Goal: Transaction & Acquisition: Purchase product/service

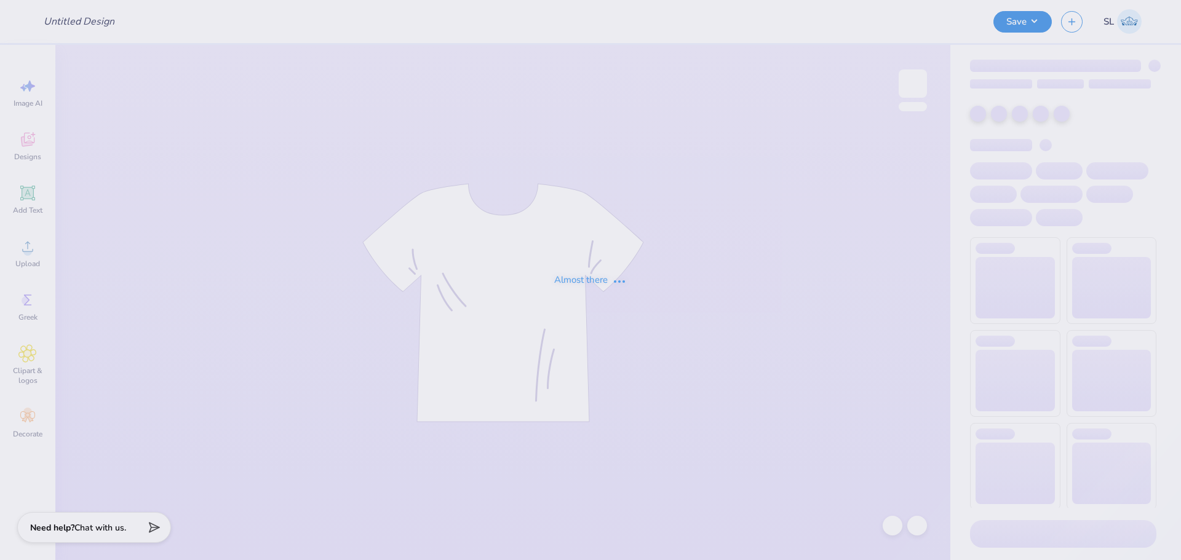
type input "[MEDICAL_DATA] Bid Day"
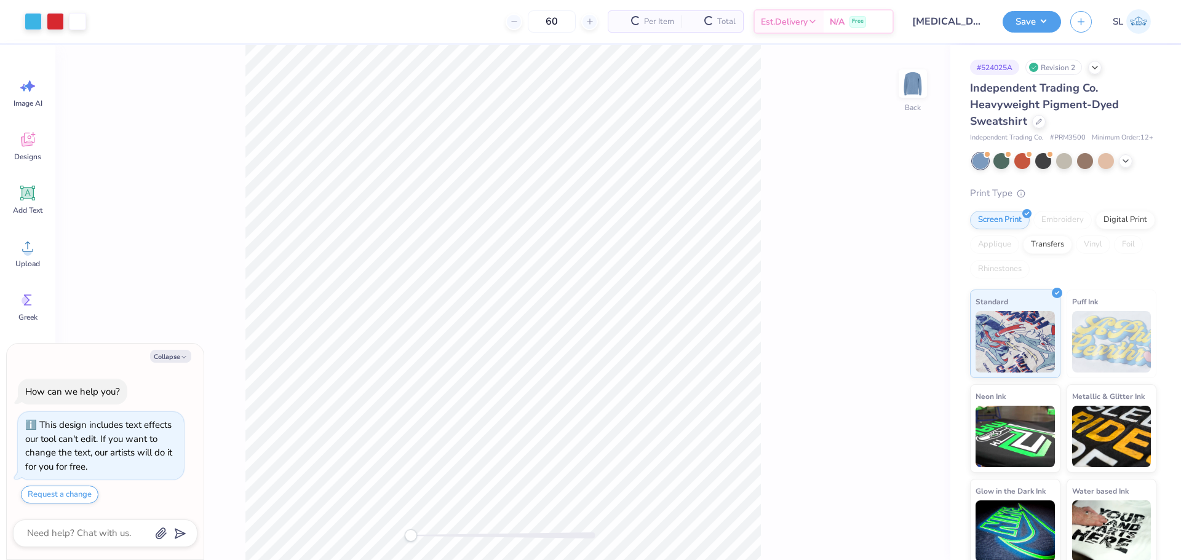
scroll to position [21, 0]
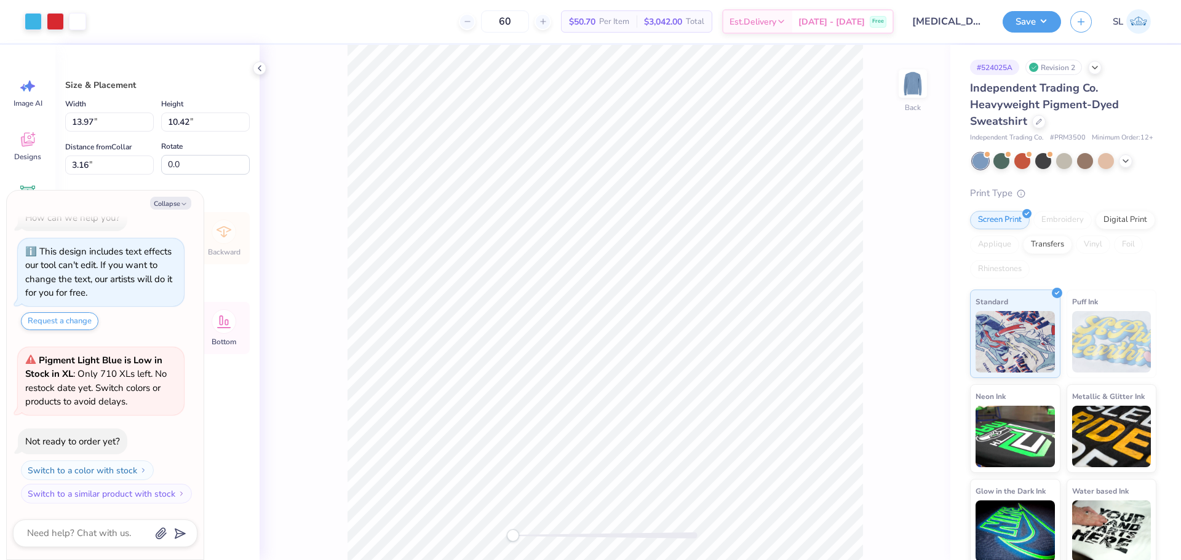
type textarea "x"
type input "1.73"
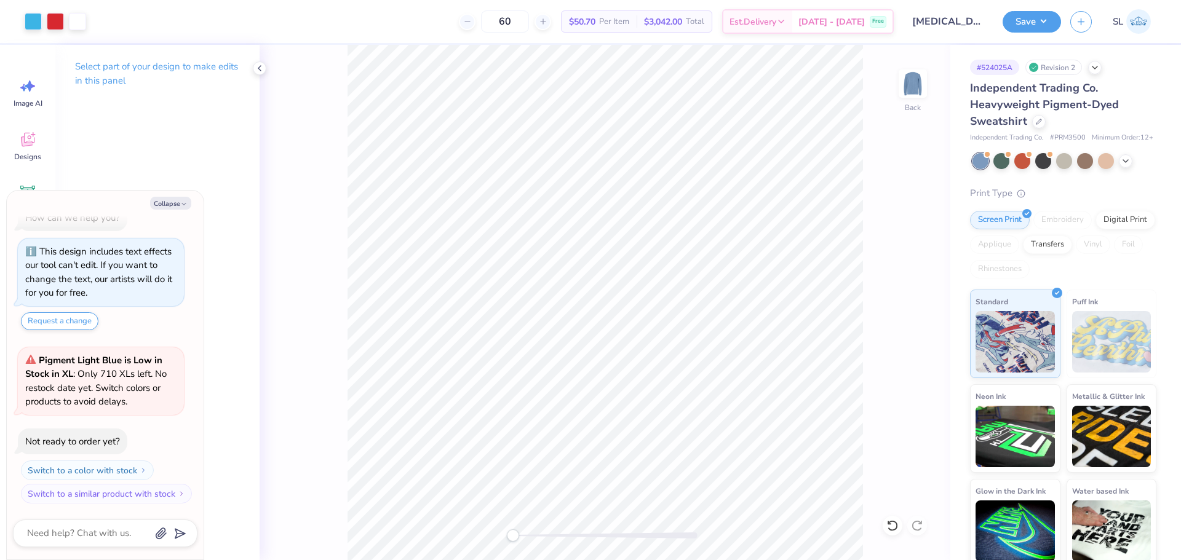
type textarea "x"
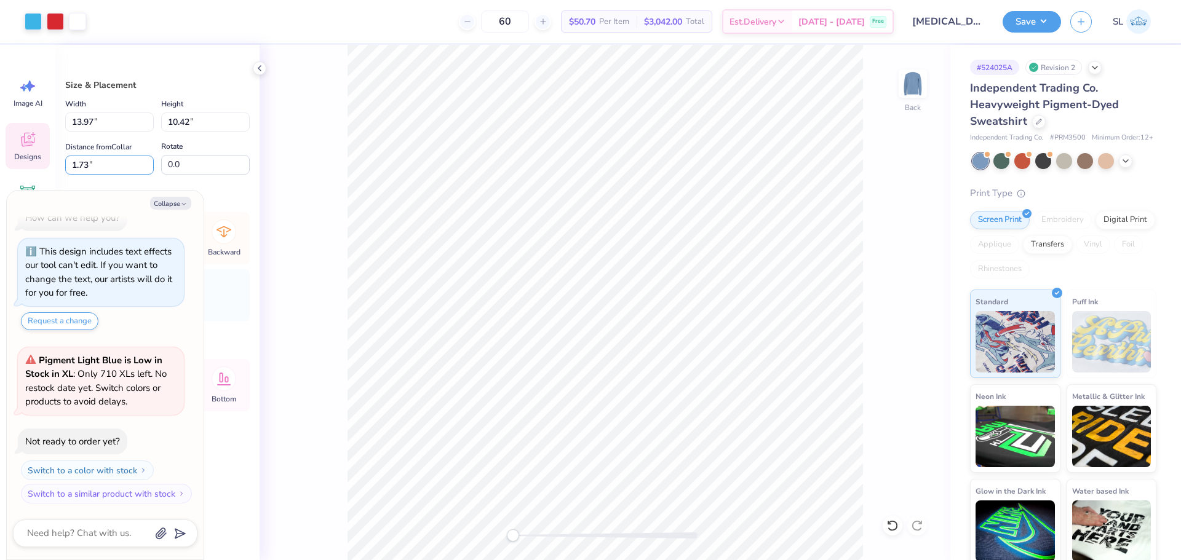
drag, startPoint x: 77, startPoint y: 162, endPoint x: 47, endPoint y: 159, distance: 30.4
click at [47, 159] on div "Art colors 60 $50.70 Per Item $3,042.00 Total Est. Delivery [DATE] - [DATE] Fre…" at bounding box center [590, 280] width 1181 height 560
type input "2"
type textarea "x"
drag, startPoint x: 110, startPoint y: 121, endPoint x: 40, endPoint y: 129, distance: 70.5
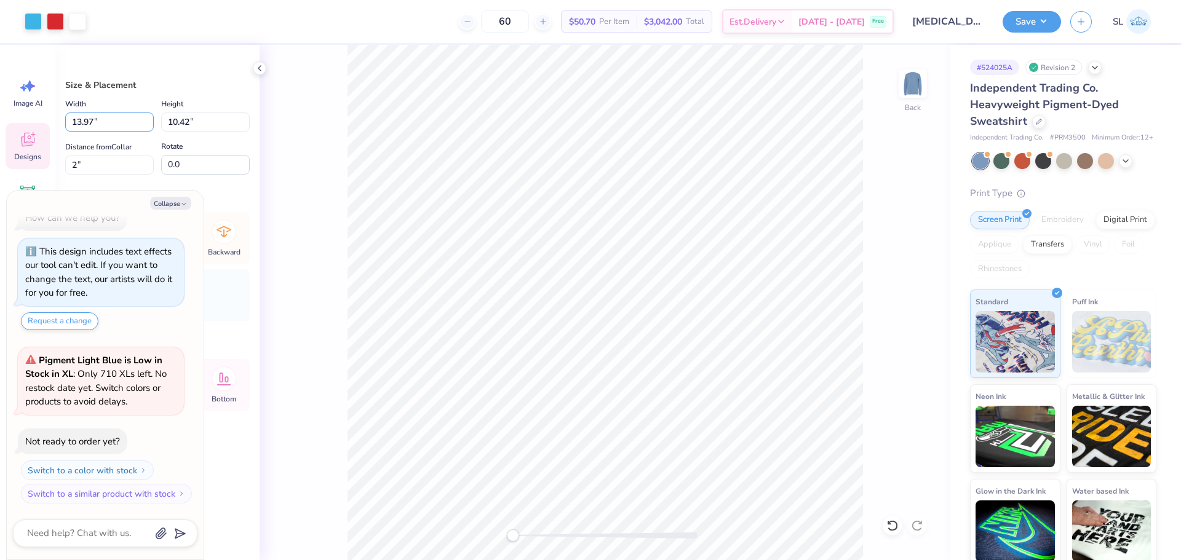
click at [41, 129] on div "Art colors 60 $50.70 Per Item $3,042.00 Total Est. Delivery [DATE] - [DATE] Fre…" at bounding box center [590, 280] width 1181 height 560
type input "12.5"
type textarea "x"
type input "12.50"
type input "9.33"
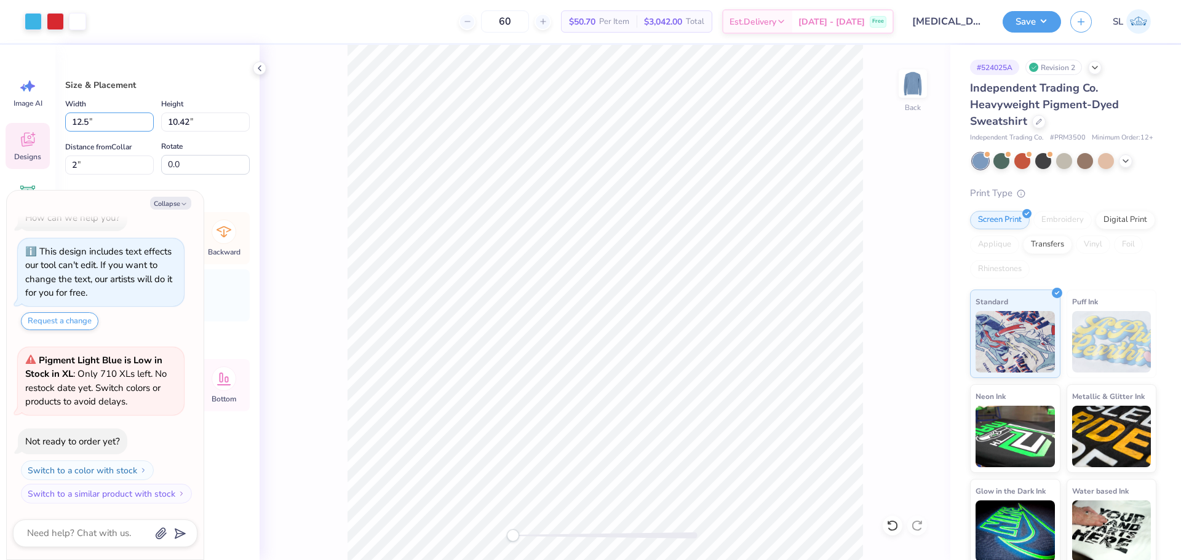
type input "2.55"
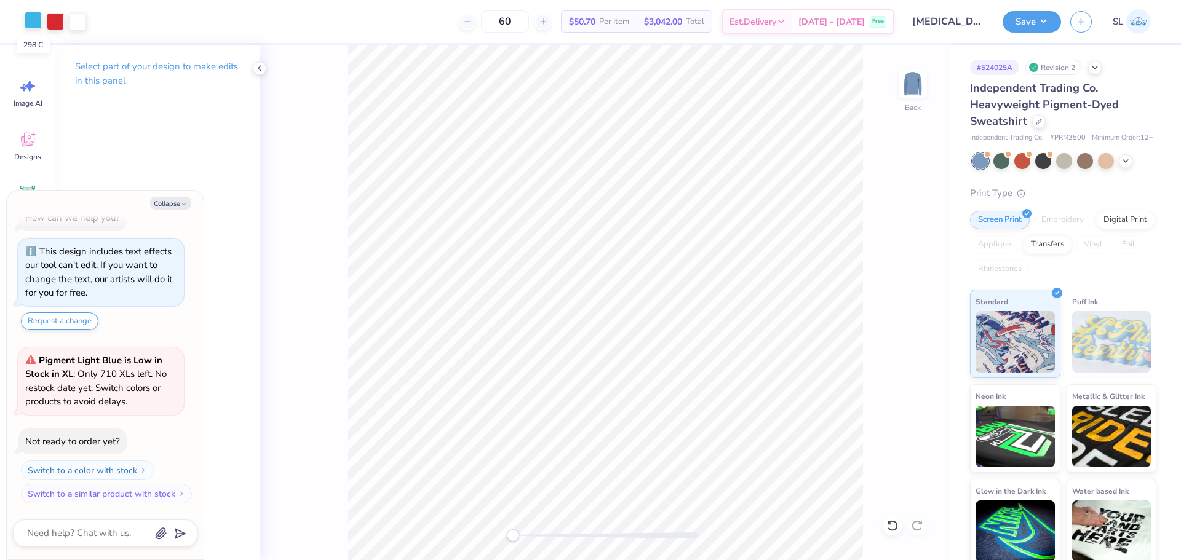
click at [33, 20] on div at bounding box center [33, 20] width 17 height 17
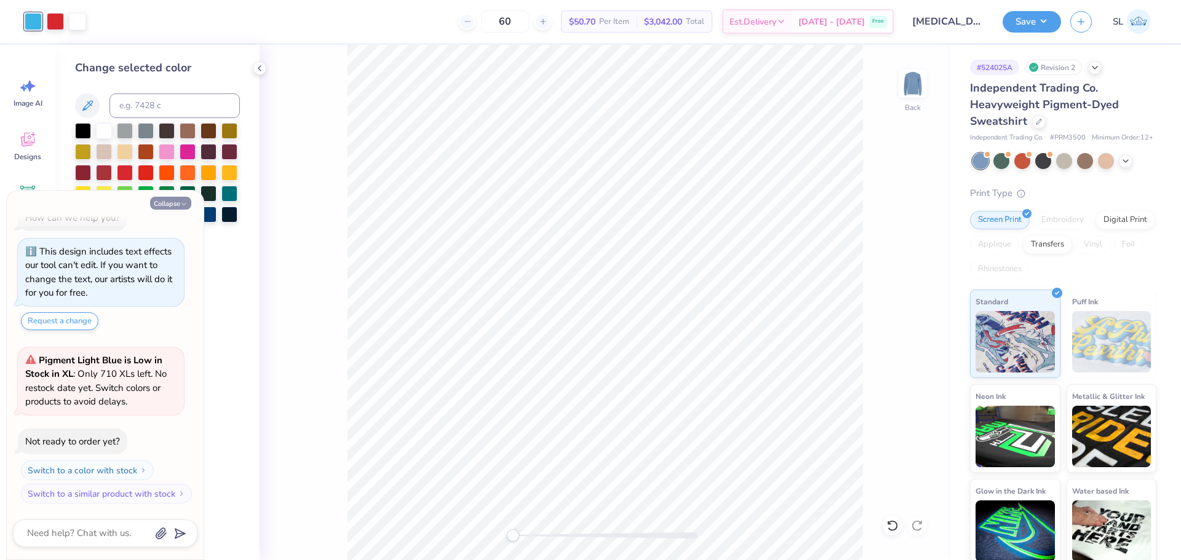
click at [172, 204] on button "Collapse" at bounding box center [170, 203] width 41 height 13
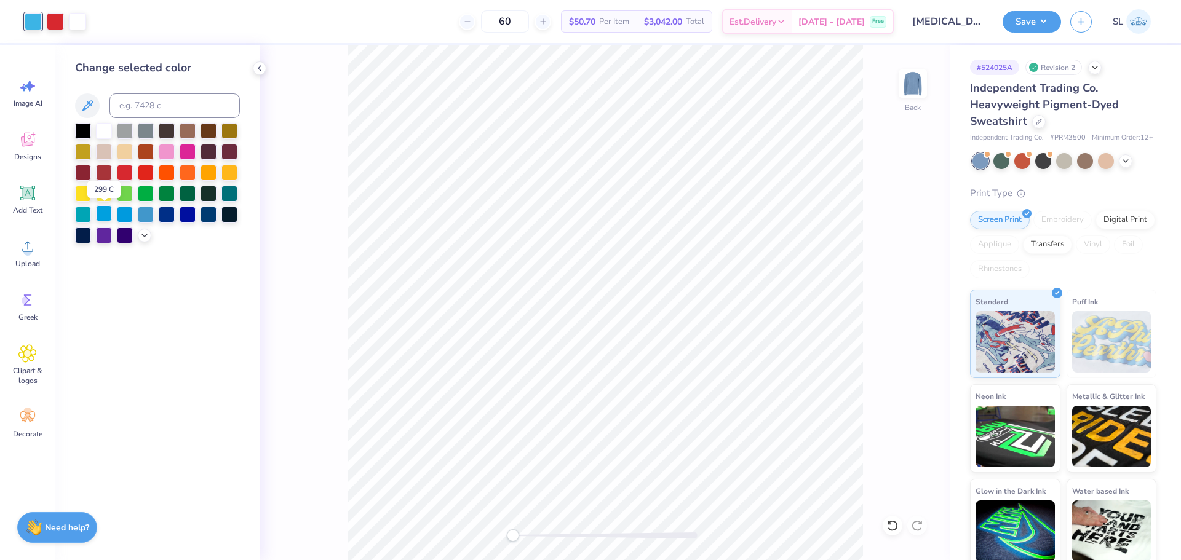
click at [103, 214] on div at bounding box center [104, 213] width 16 height 16
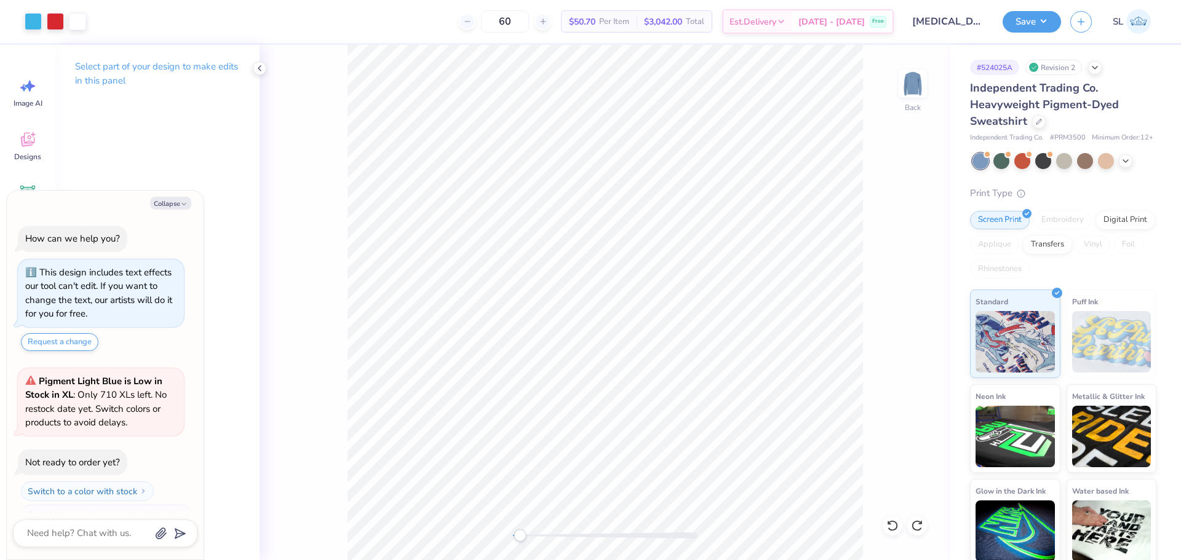
scroll to position [96, 0]
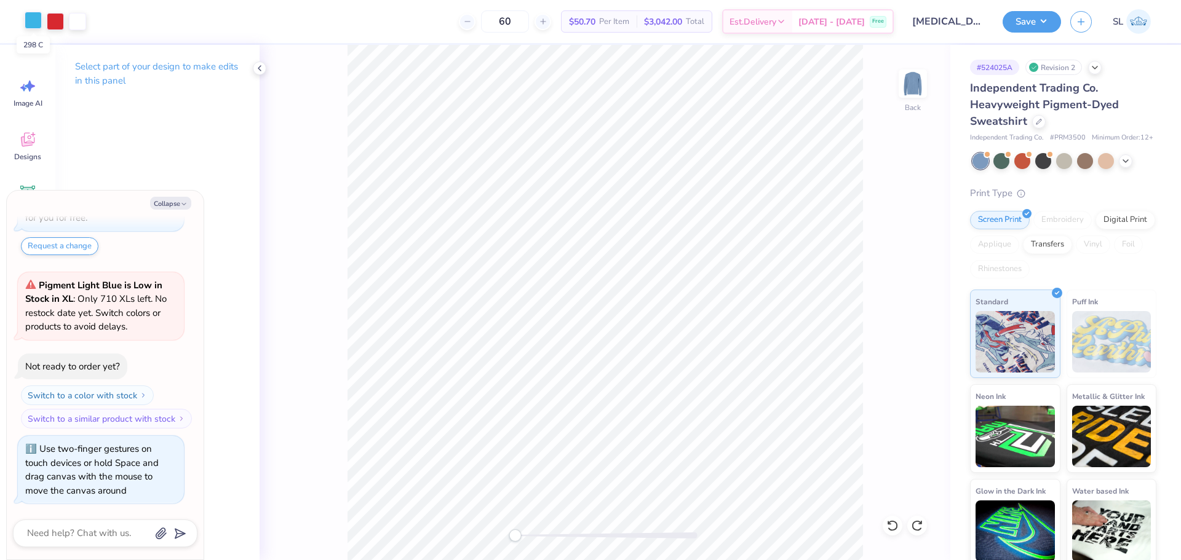
click at [33, 22] on div at bounding box center [33, 20] width 17 height 17
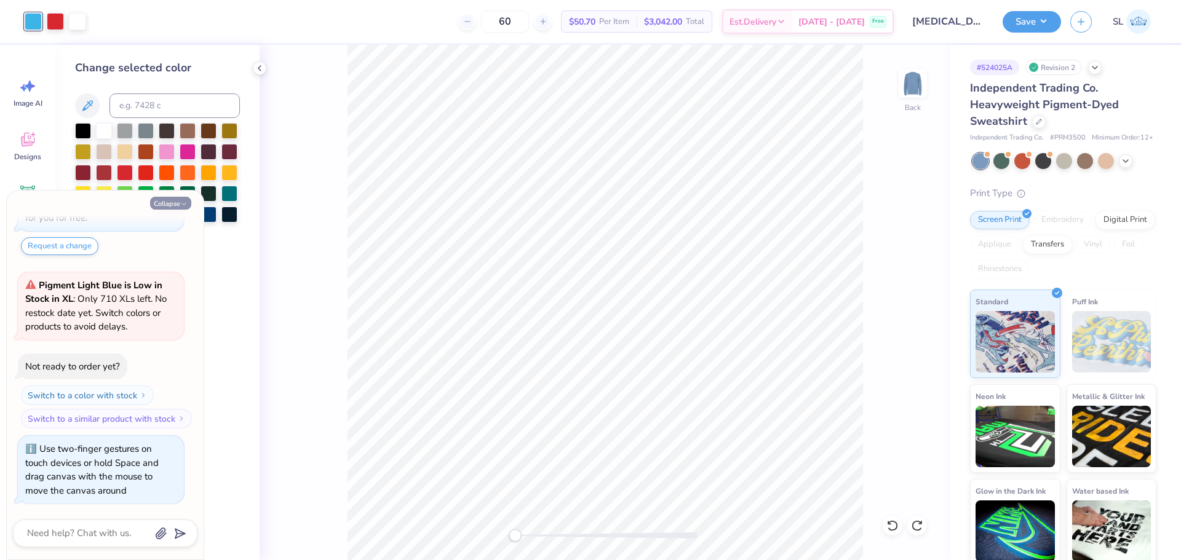
click at [180, 205] on icon "button" at bounding box center [183, 203] width 7 height 7
type textarea "x"
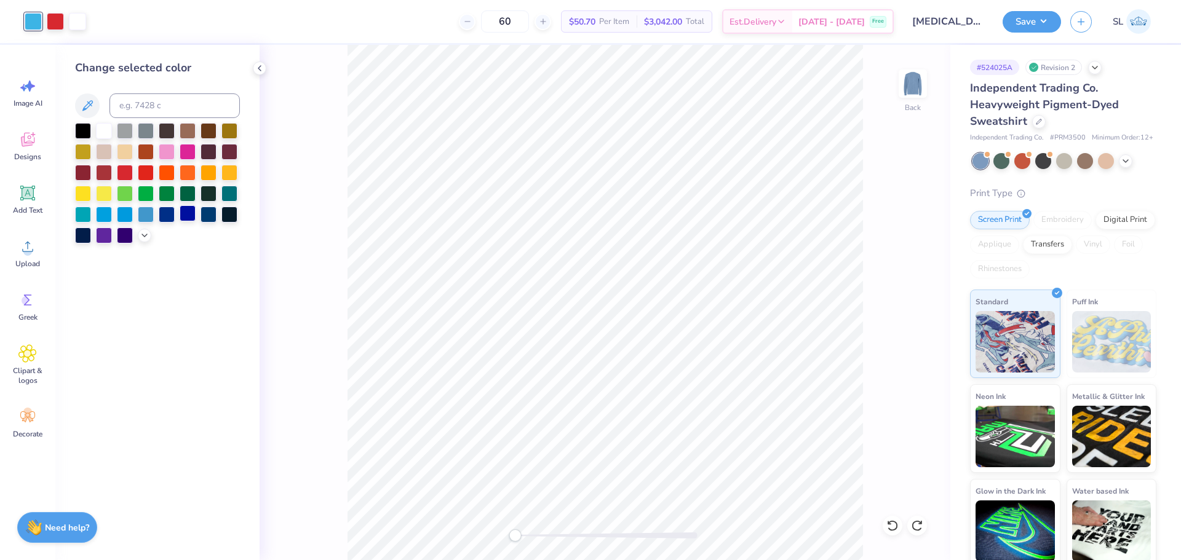
click at [184, 217] on div at bounding box center [188, 213] width 16 height 16
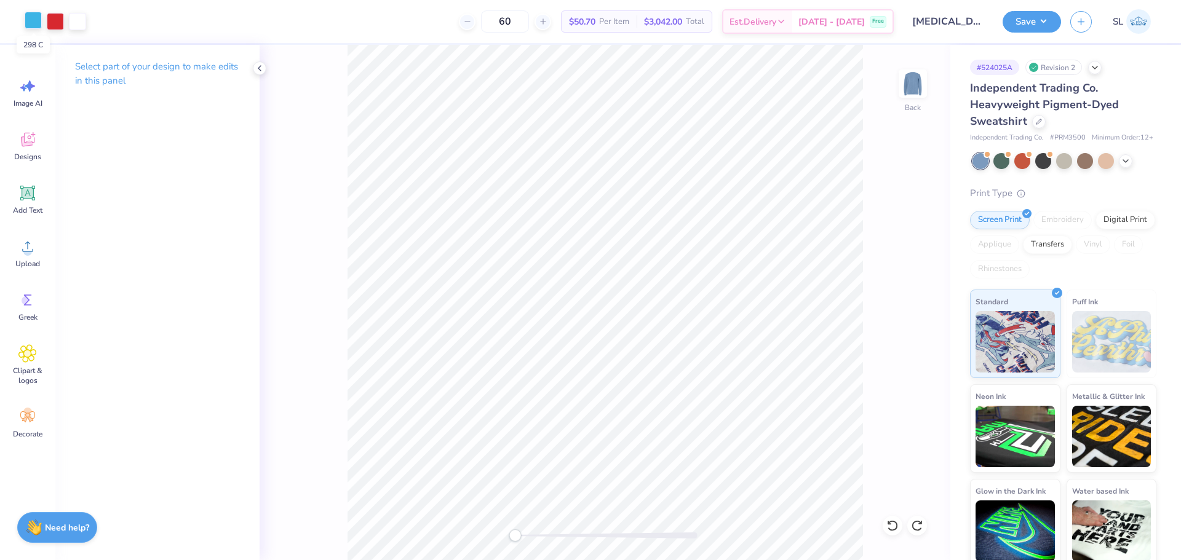
click at [33, 23] on div at bounding box center [33, 20] width 17 height 17
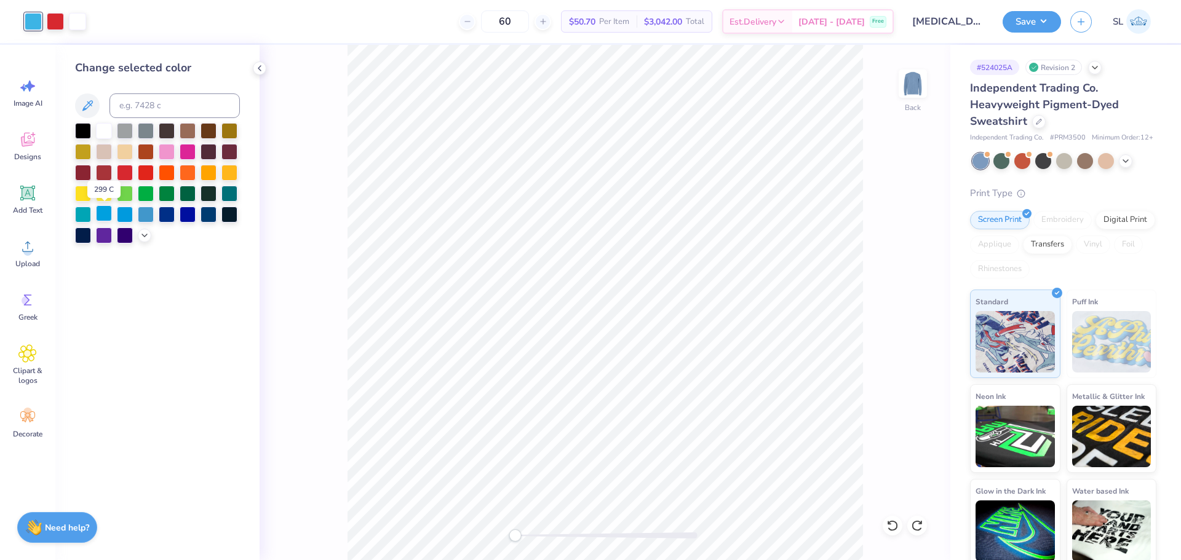
click at [103, 215] on div at bounding box center [104, 213] width 16 height 16
